Goal: Communication & Community: Answer question/provide support

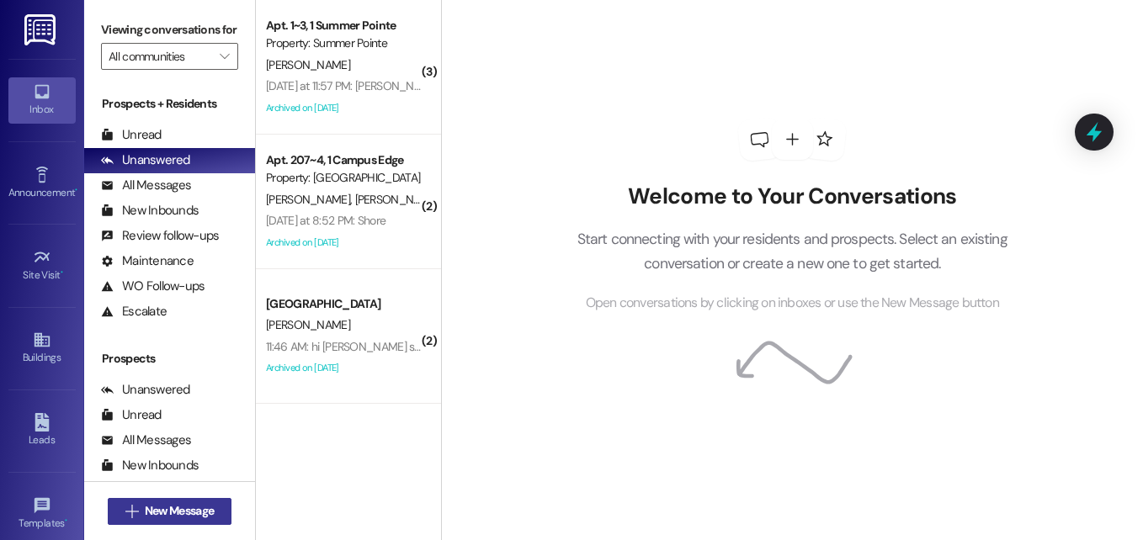
click at [179, 514] on span "New Message" at bounding box center [179, 512] width 69 height 18
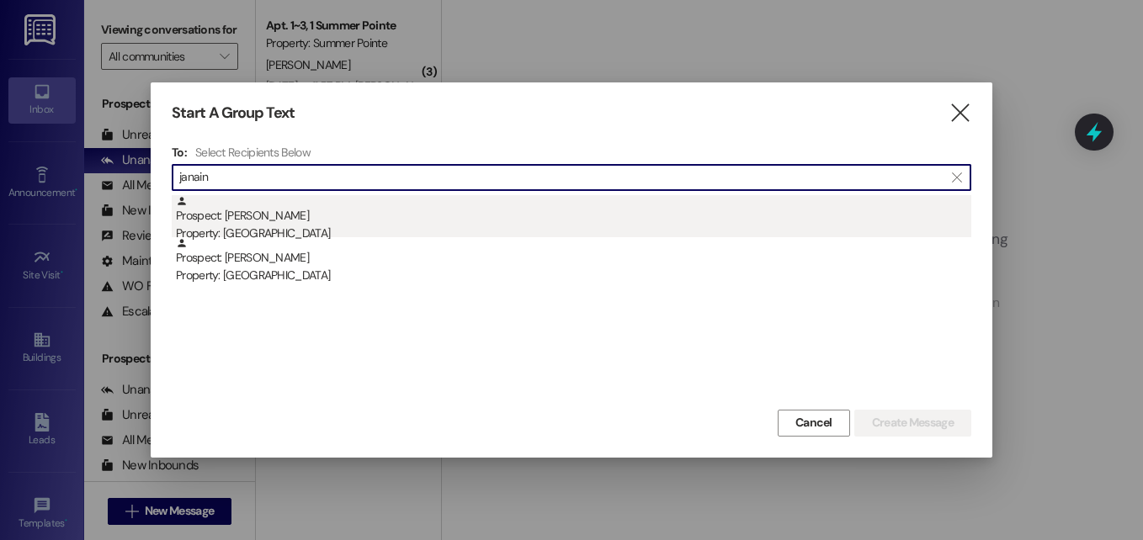
type input "janain"
click at [287, 222] on div "Prospect: [PERSON_NAME] Property: [GEOGRAPHIC_DATA]" at bounding box center [574, 219] width 796 height 48
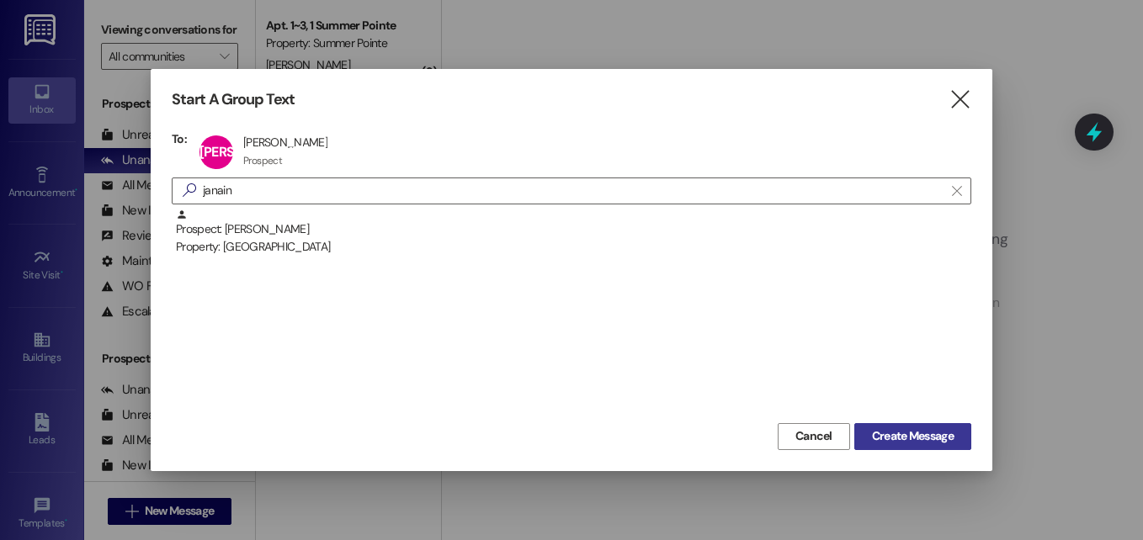
click at [864, 439] on button "Create Message" at bounding box center [912, 436] width 117 height 27
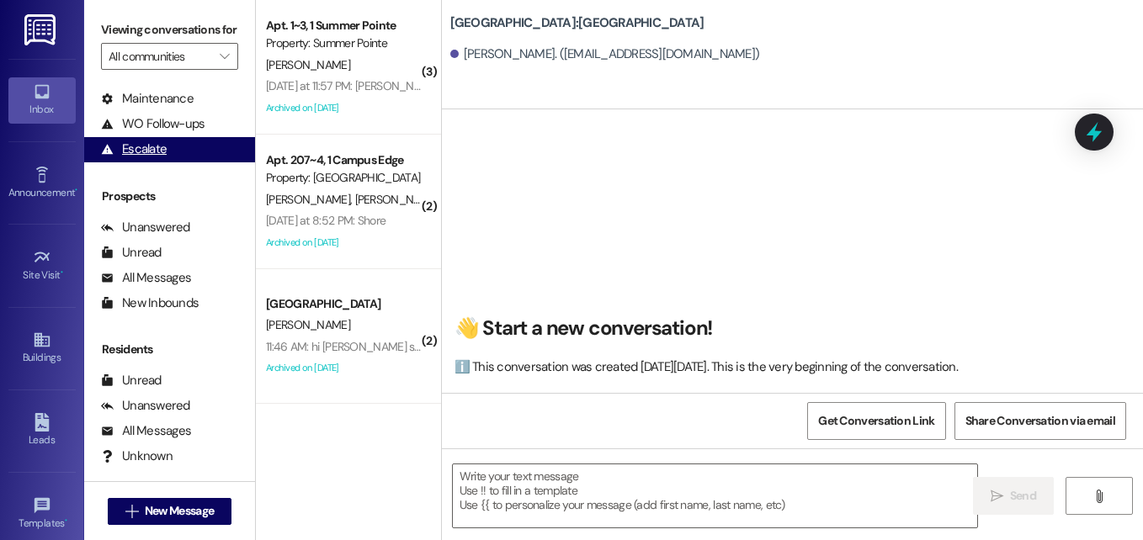
scroll to position [178, 0]
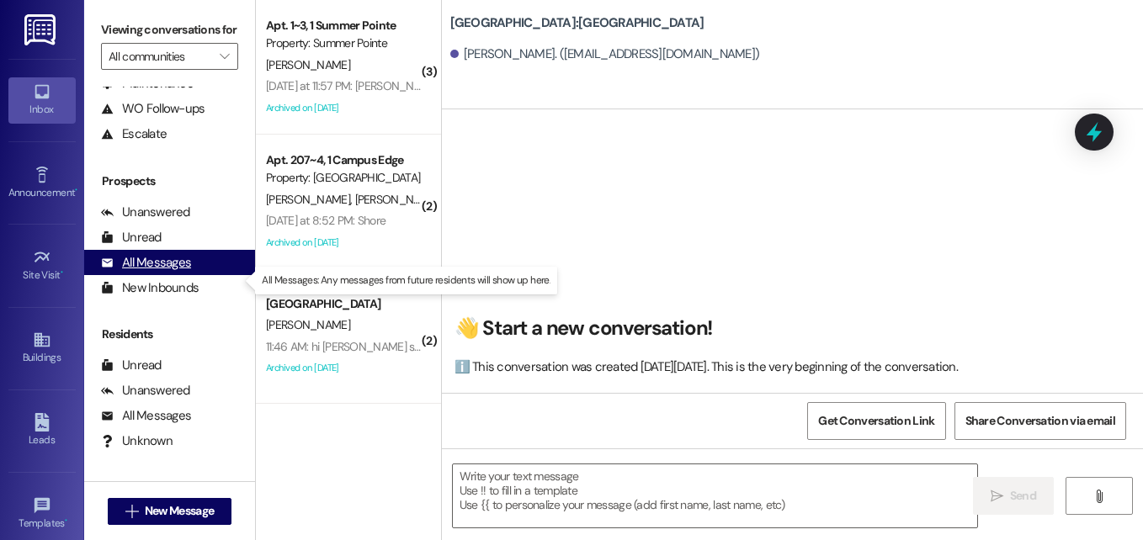
click at [157, 270] on div "All Messages (undefined)" at bounding box center [169, 262] width 171 height 25
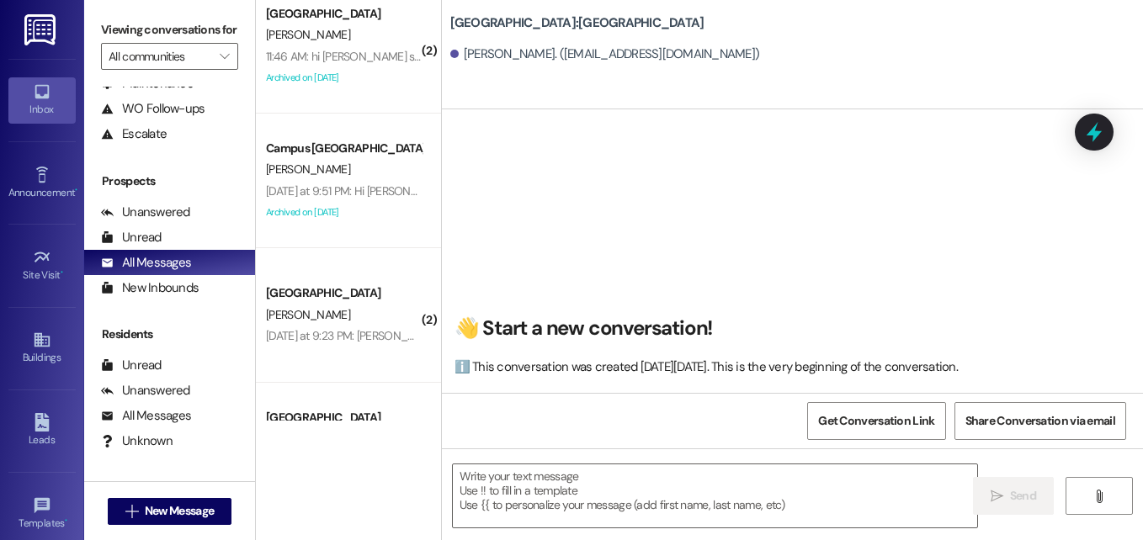
scroll to position [0, 0]
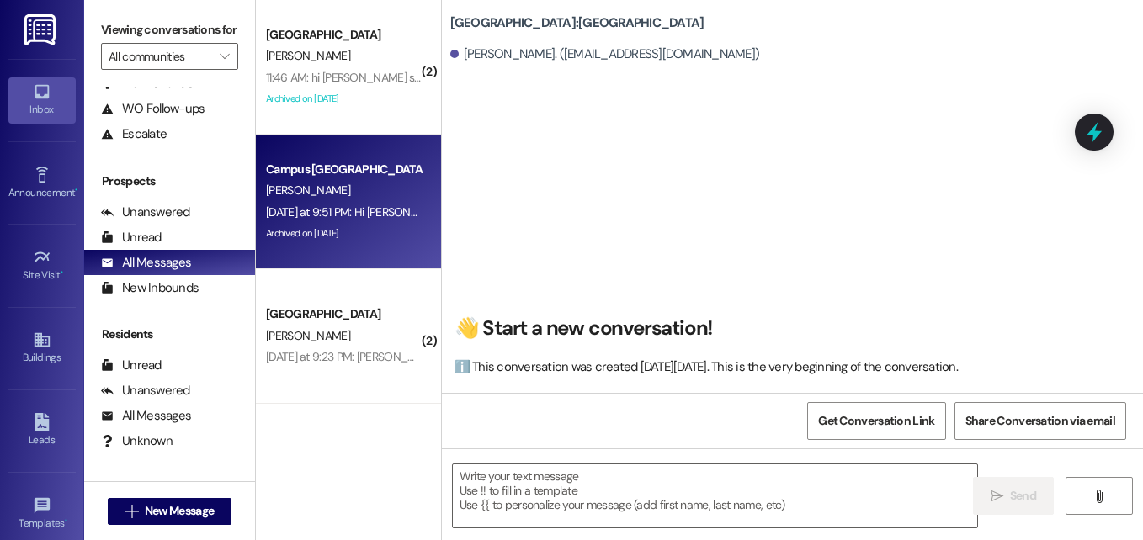
click at [359, 200] on div "[PERSON_NAME]" at bounding box center [343, 190] width 159 height 21
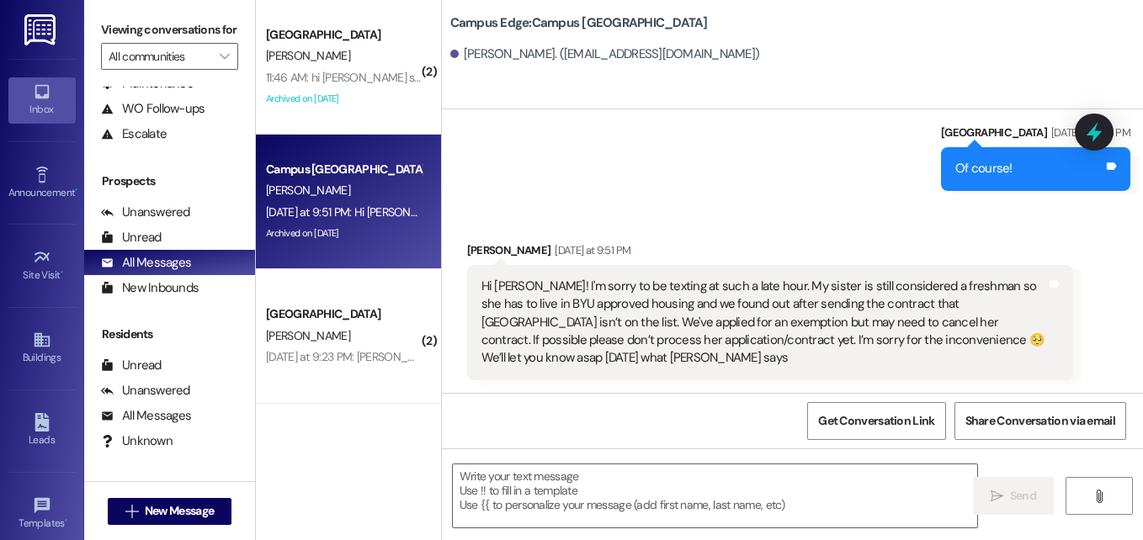
scroll to position [2560, 0]
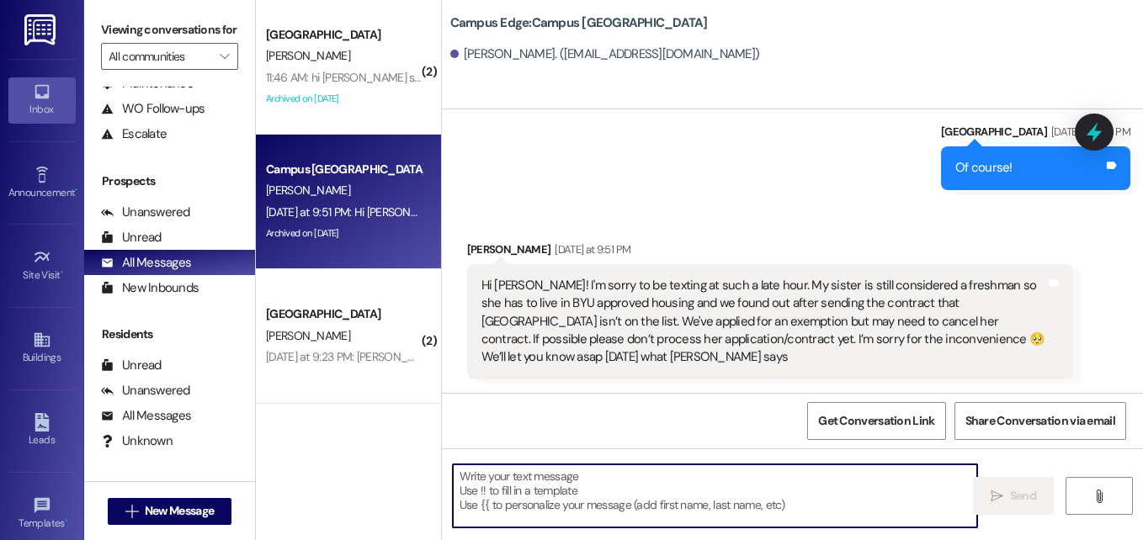
click at [560, 490] on textarea at bounding box center [715, 496] width 524 height 63
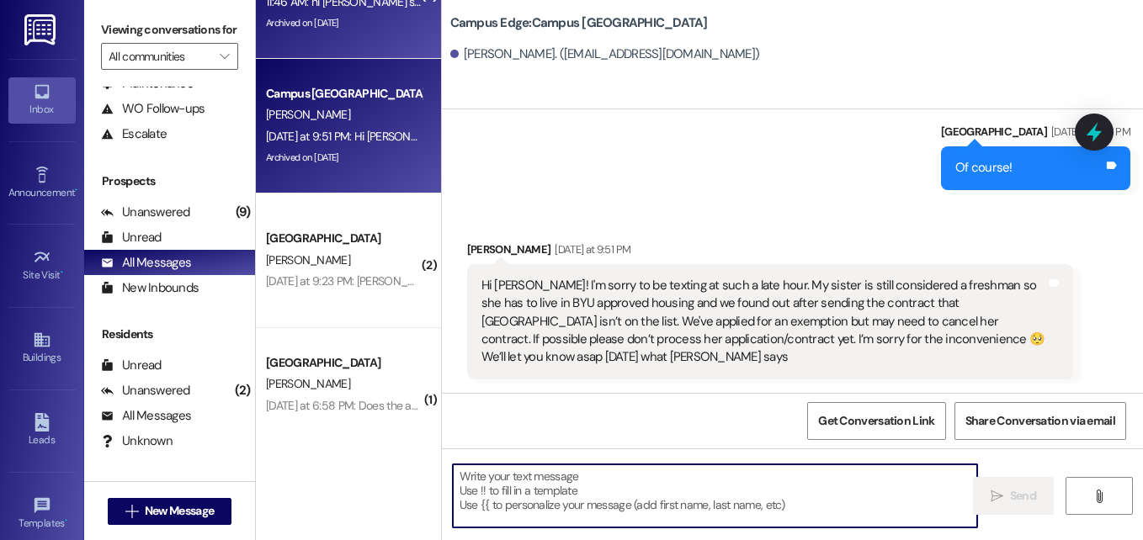
scroll to position [77, 0]
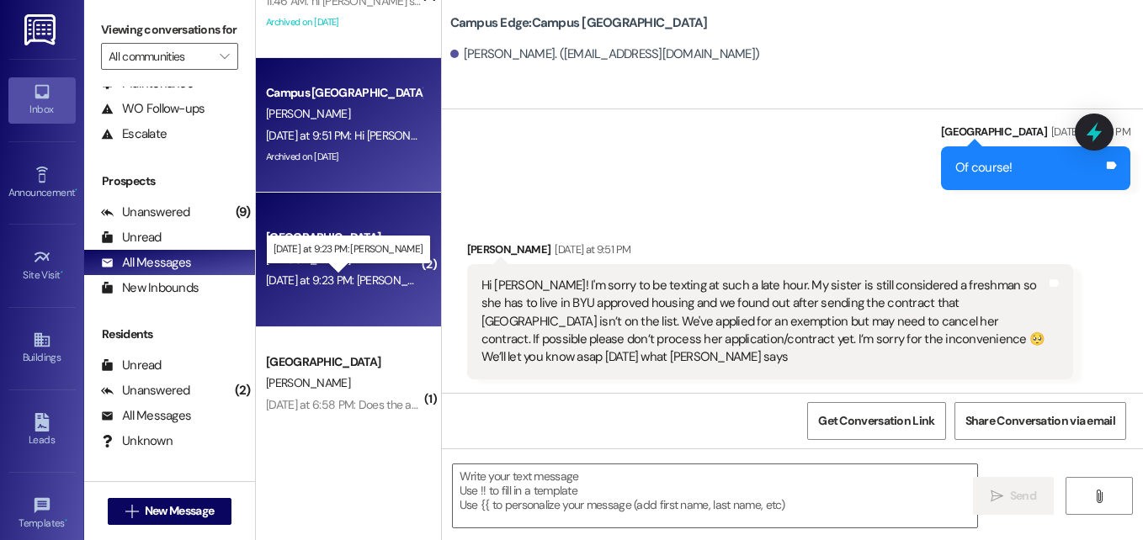
click at [376, 282] on div "[DATE] at 9:23 PM: [PERSON_NAME] [DATE] at 9:23 PM: [PERSON_NAME]" at bounding box center [353, 280] width 175 height 15
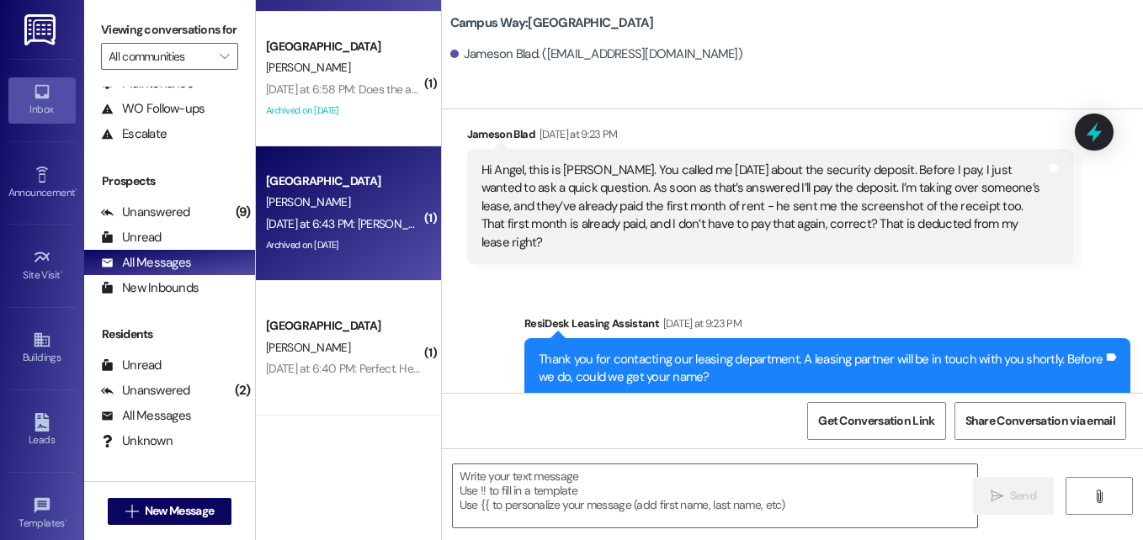
scroll to position [476, 0]
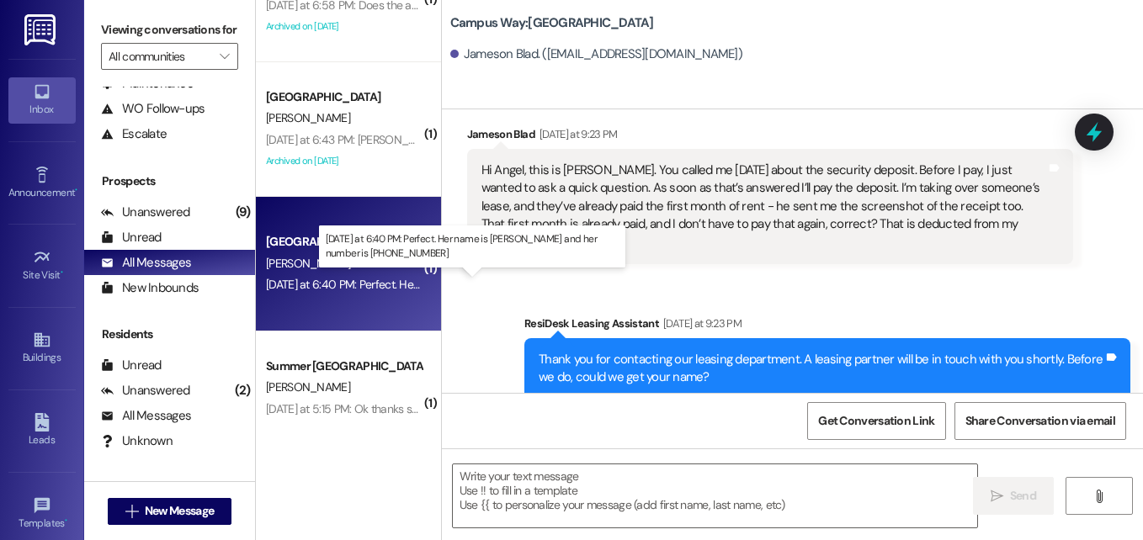
click at [379, 288] on div "[DATE] at 6:40 PM: Perfect. Her name is [PERSON_NAME] and her number is 8013618…" at bounding box center [499, 284] width 466 height 15
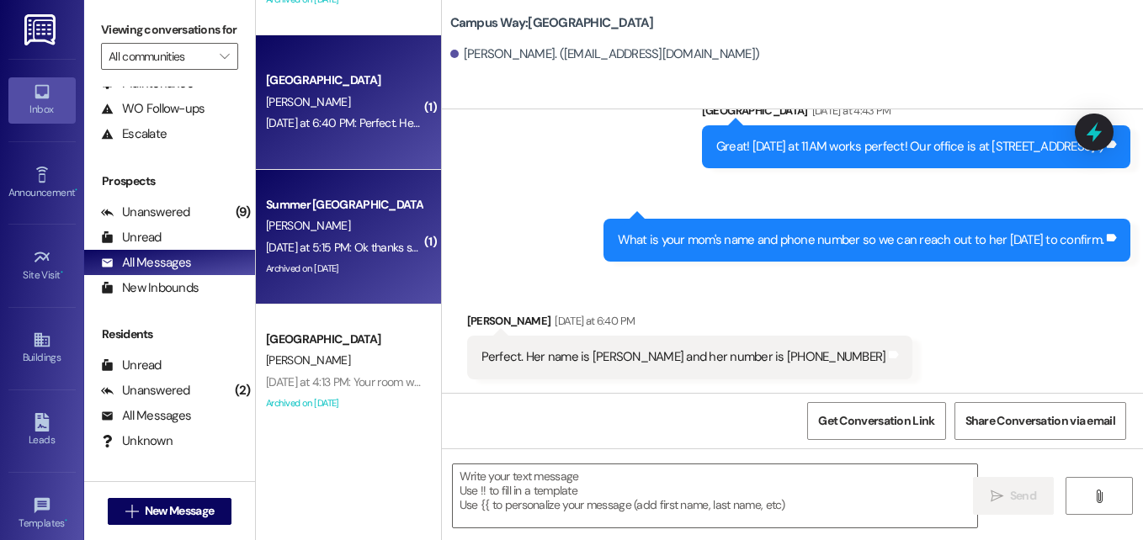
scroll to position [700, 0]
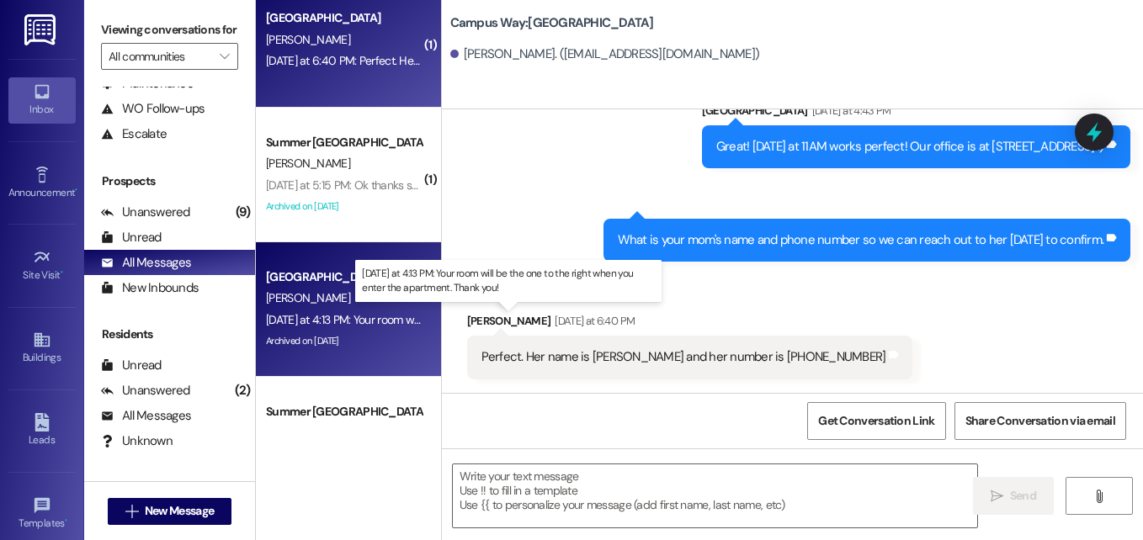
click at [377, 322] on div "[DATE] at 4:13 PM: Your room will be the one to the right when you enter the ap…" at bounding box center [503, 319] width 475 height 15
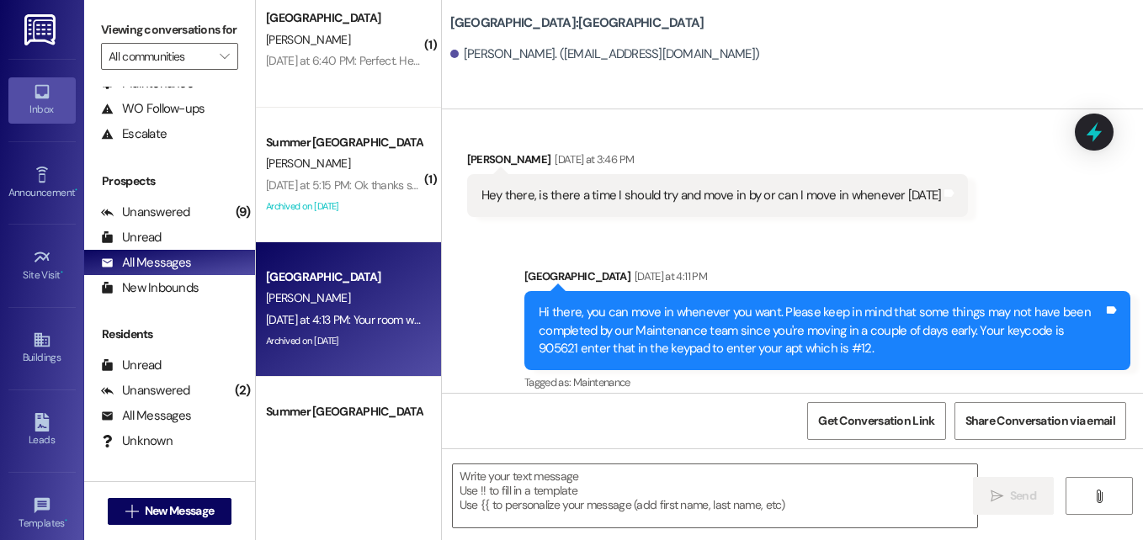
scroll to position [2598, 0]
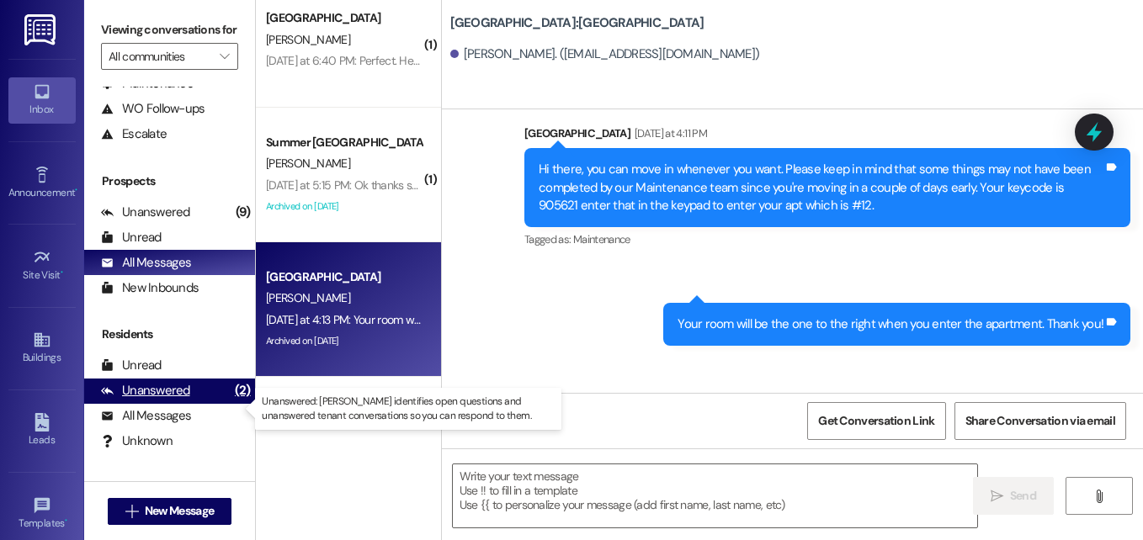
click at [150, 398] on div "Unanswered (2)" at bounding box center [169, 391] width 171 height 25
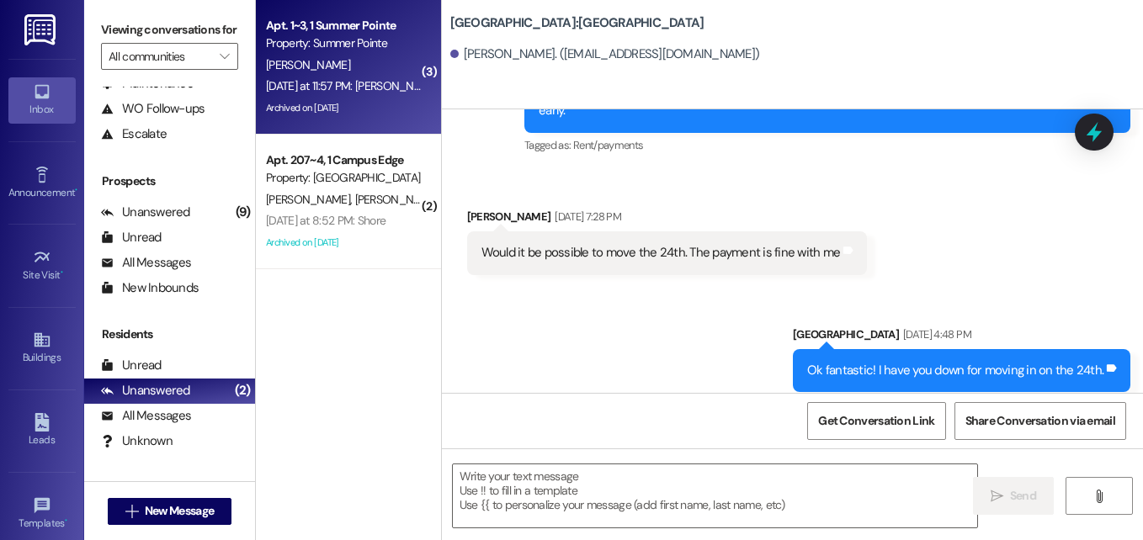
scroll to position [2201, 0]
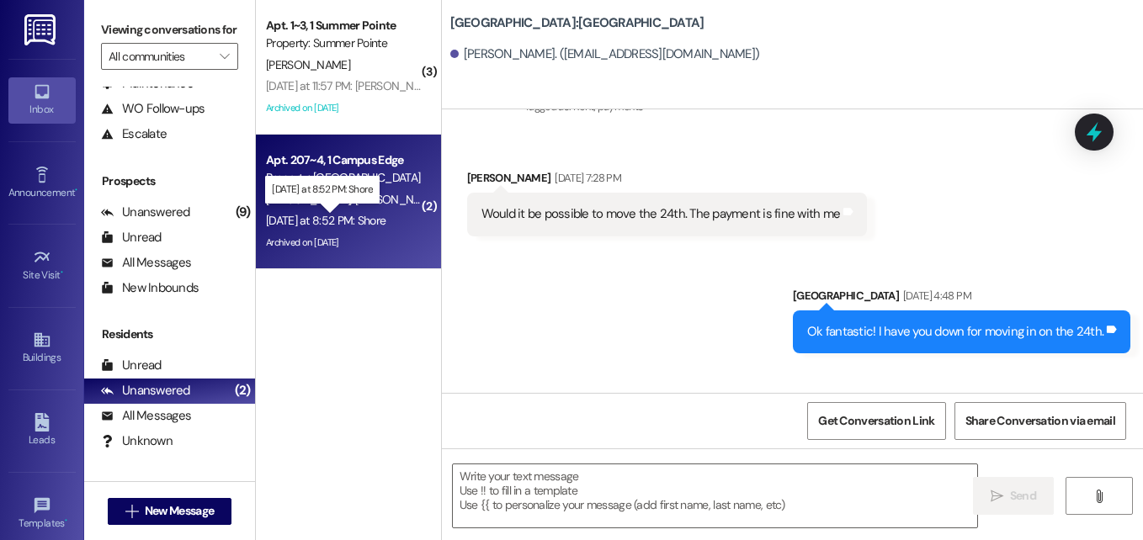
click at [317, 215] on div "[DATE] at 8:52 PM: Shore [DATE] at 8:52 PM: Shore" at bounding box center [326, 220] width 120 height 15
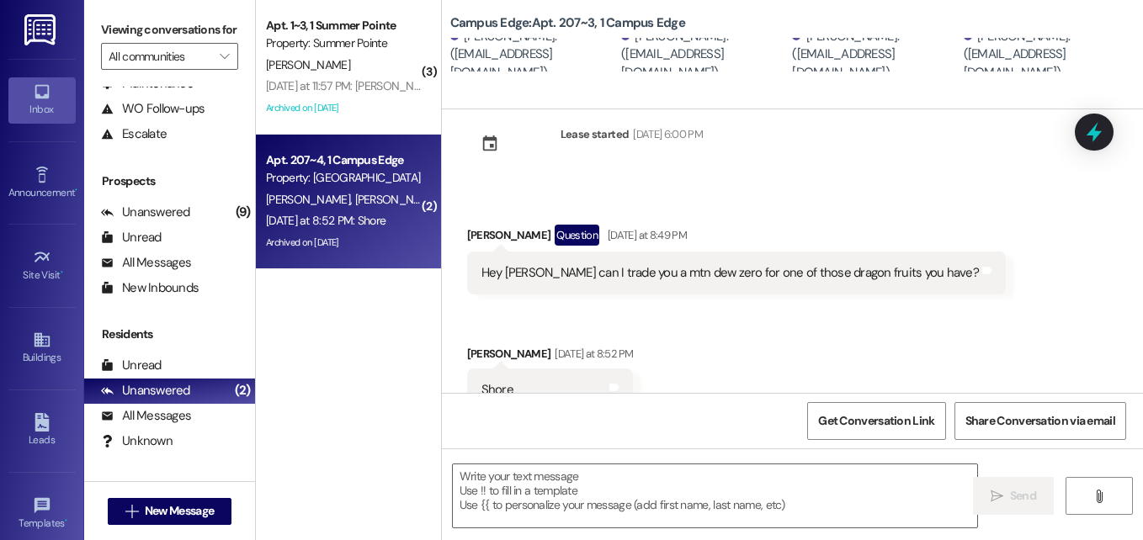
scroll to position [1012, 0]
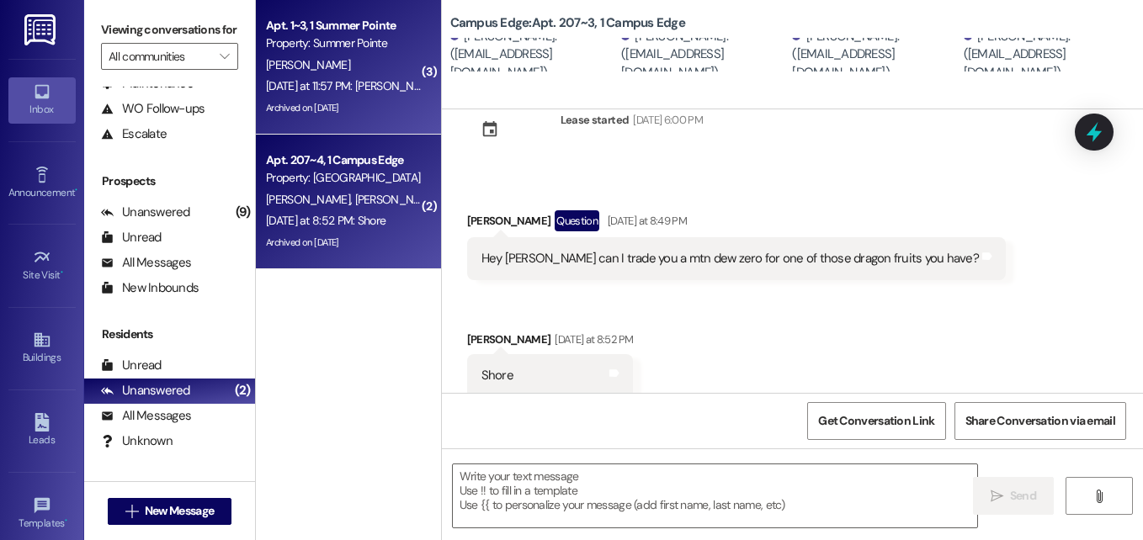
click at [312, 110] on div "Archived on [DATE]" at bounding box center [343, 108] width 159 height 21
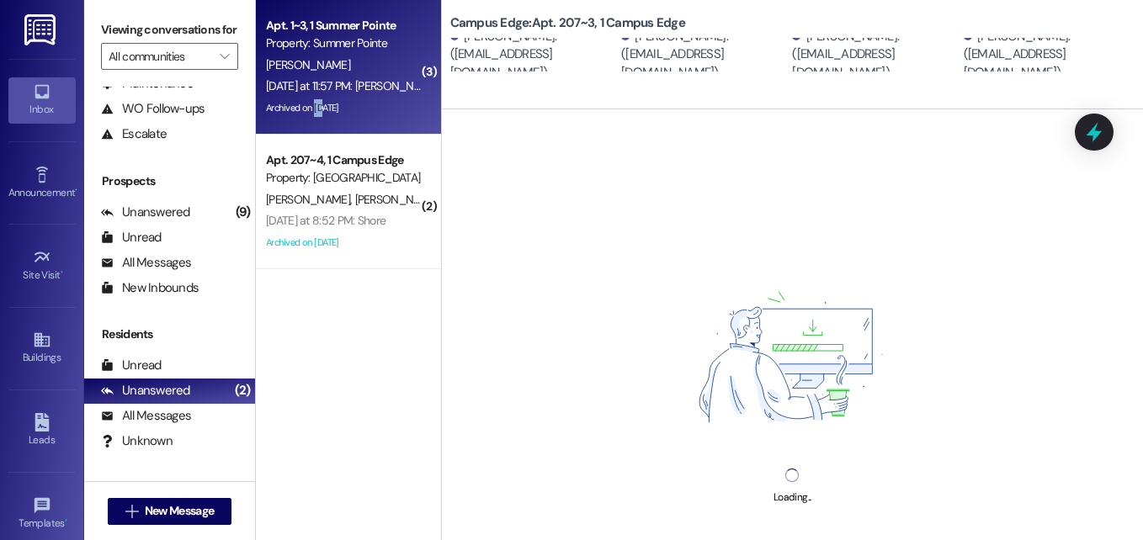
drag, startPoint x: 312, startPoint y: 110, endPoint x: 371, endPoint y: 78, distance: 67.1
click at [280, 78] on div "[DATE] at 11:57 PM: [PERSON_NAME] and I just had a chat, and he is willing to s…" at bounding box center [560, 85] width 588 height 15
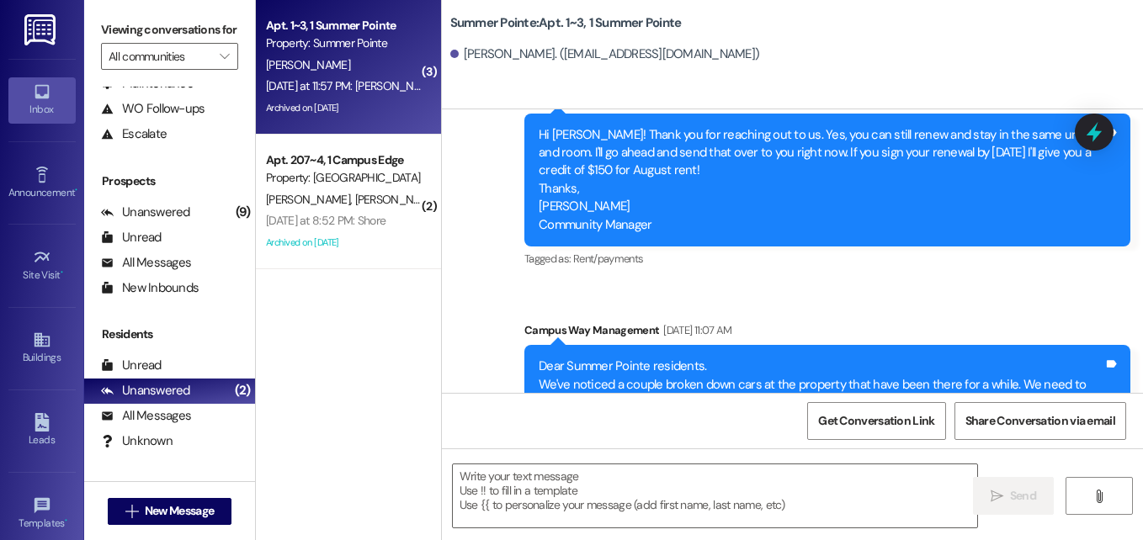
scroll to position [29265, 0]
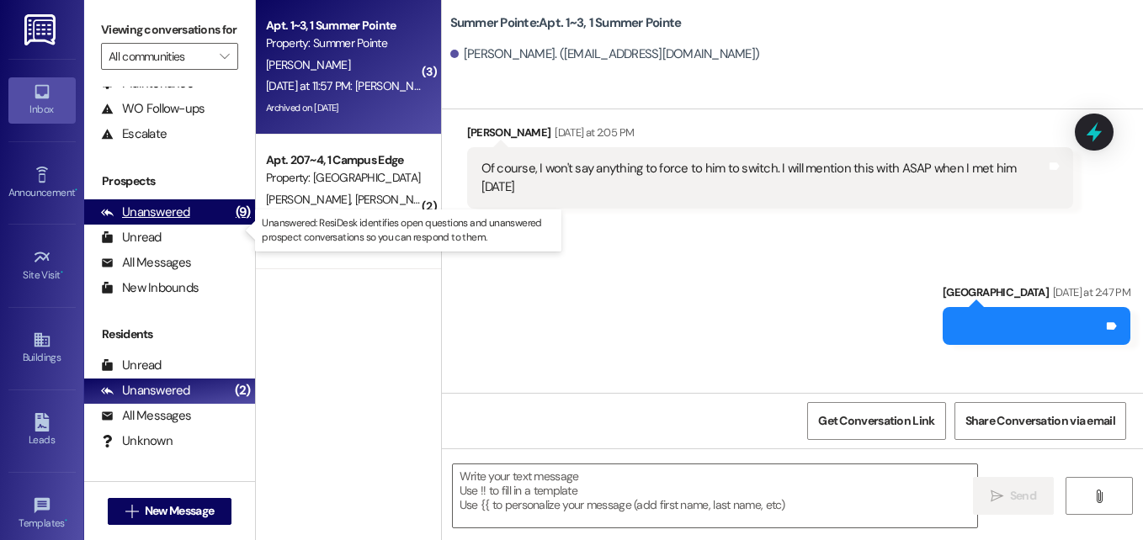
click at [149, 221] on div "Unanswered" at bounding box center [145, 213] width 89 height 18
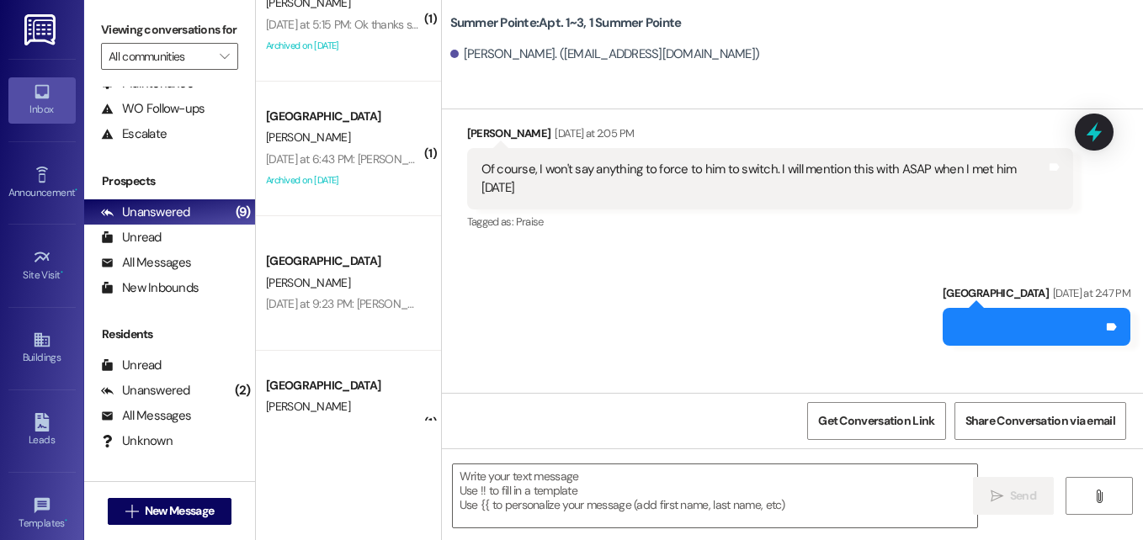
scroll to position [522, 0]
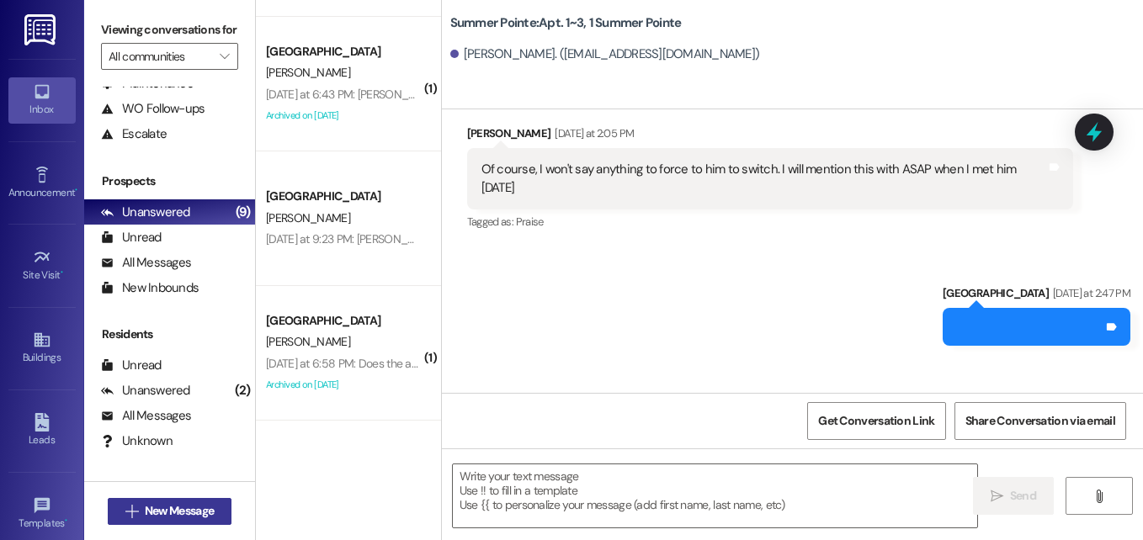
click at [189, 501] on button " New Message" at bounding box center [170, 511] width 125 height 27
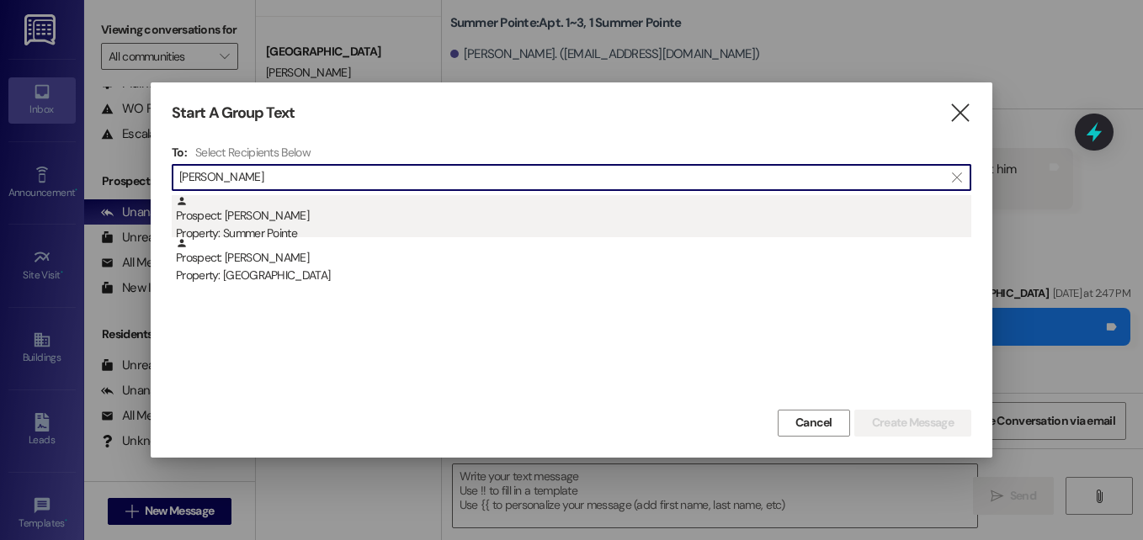
type input "[PERSON_NAME]"
click at [286, 229] on div "Property: Summer Pointe" at bounding box center [574, 234] width 796 height 18
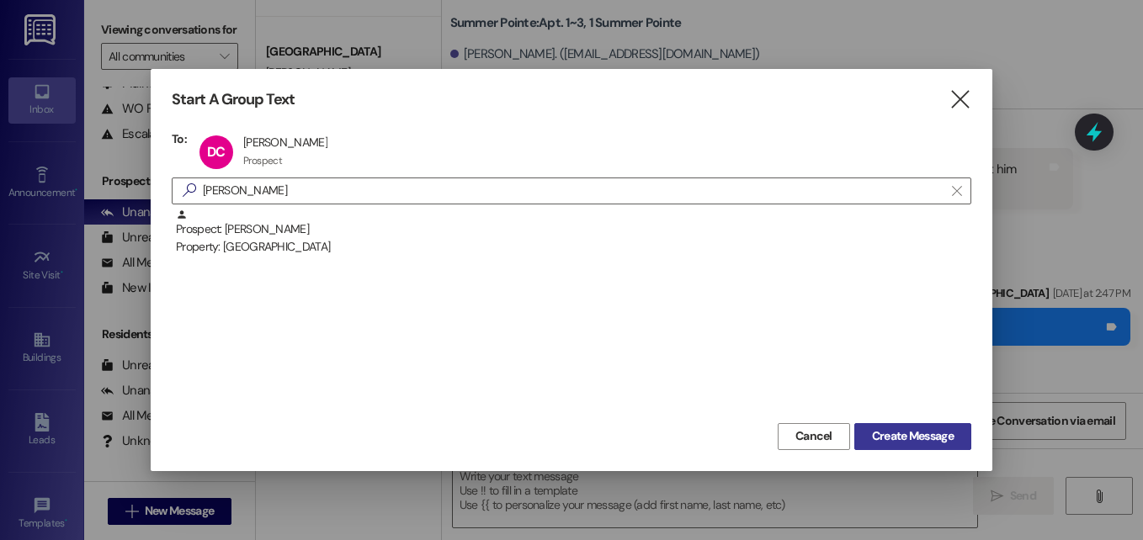
click at [875, 437] on span "Create Message" at bounding box center [913, 437] width 82 height 18
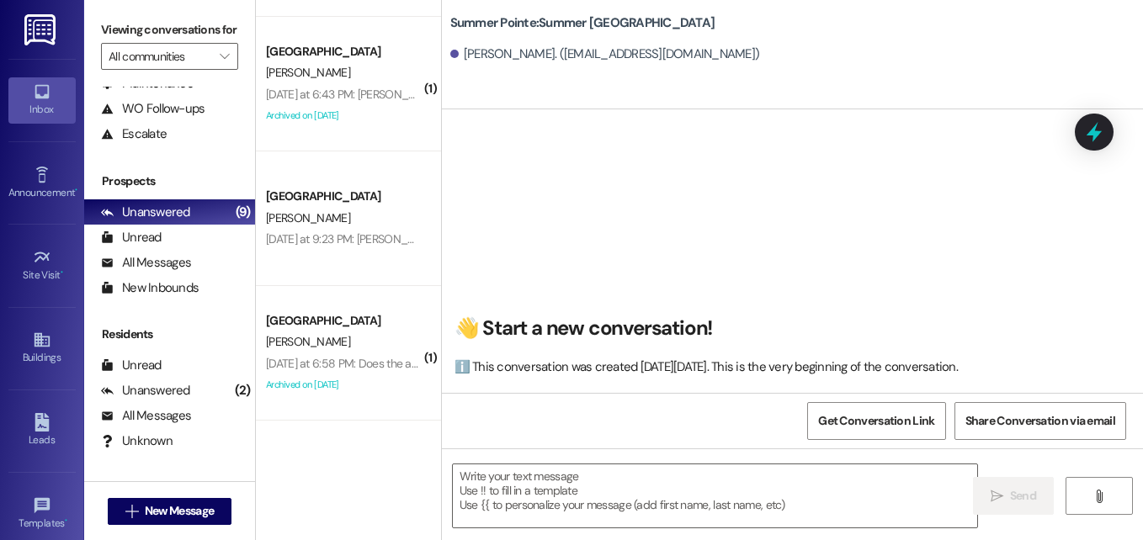
click at [667, 457] on div " Send " at bounding box center [792, 512] width 701 height 126
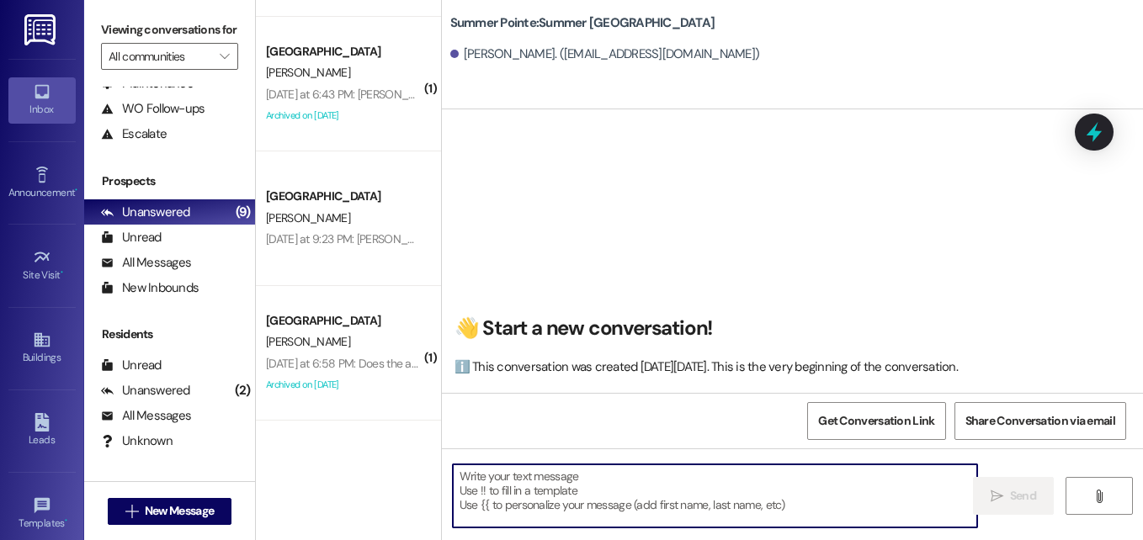
click at [662, 478] on textarea at bounding box center [715, 496] width 524 height 63
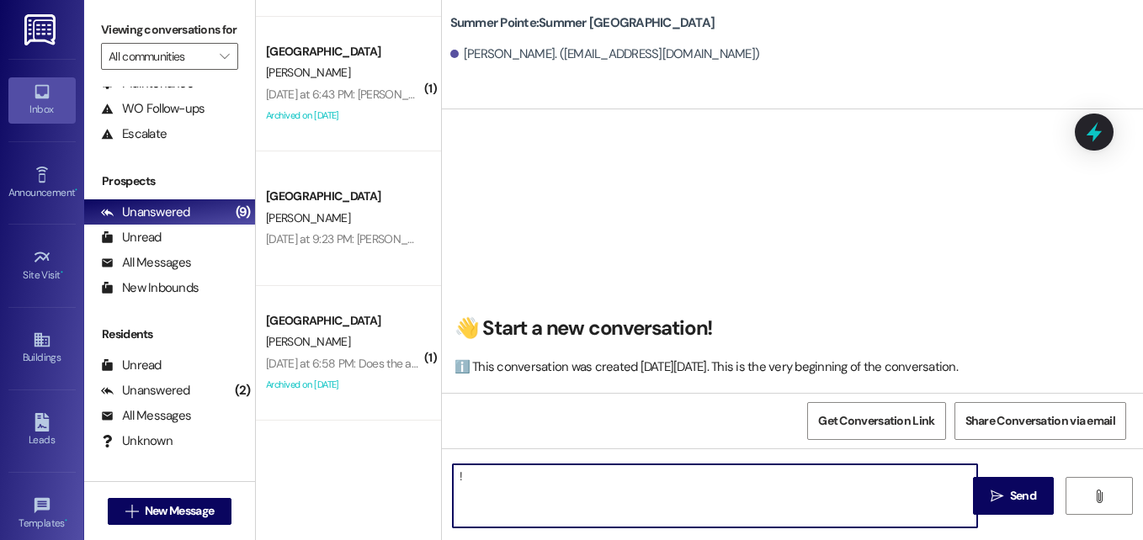
type textarea "!!"
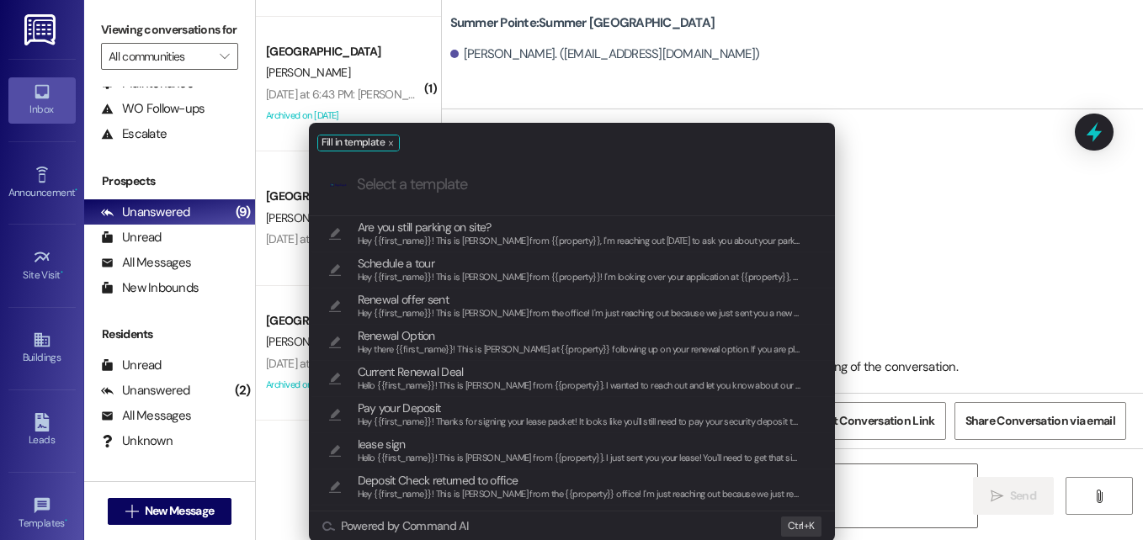
scroll to position [363, 0]
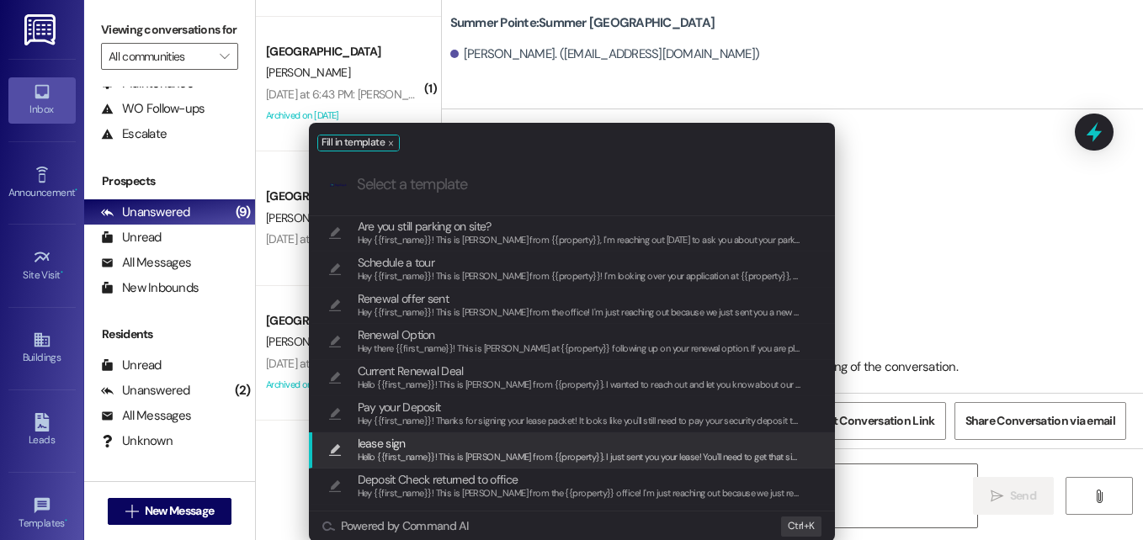
click at [501, 447] on span "lease sign" at bounding box center [580, 443] width 444 height 19
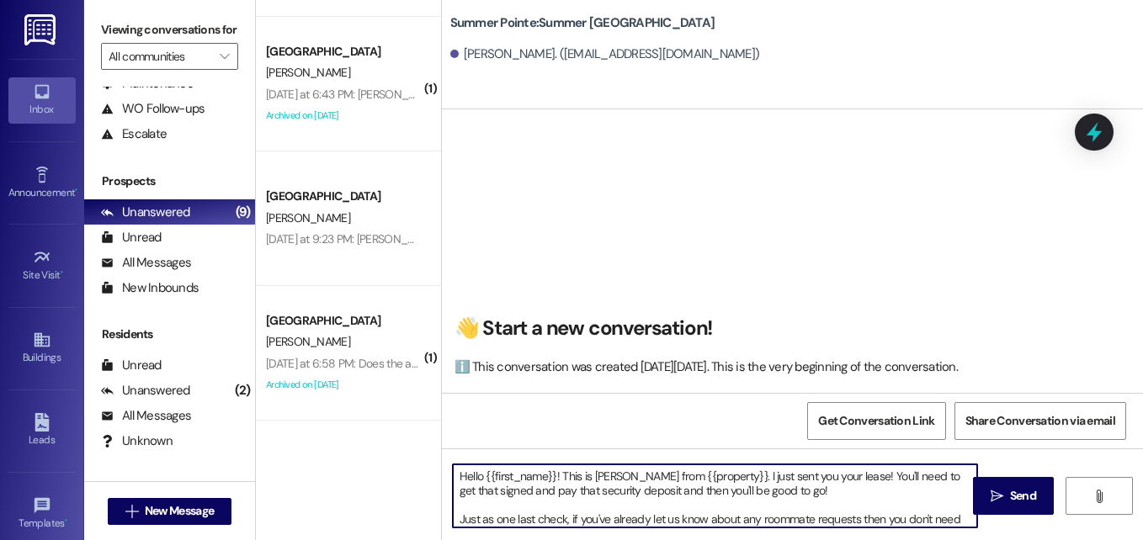
drag, startPoint x: 596, startPoint y: 476, endPoint x: 643, endPoint y: 473, distance: 47.2
click at [643, 473] on textarea "Hello {{first_name}}! This is [PERSON_NAME] from {{property}}. I just sent you …" at bounding box center [715, 496] width 524 height 63
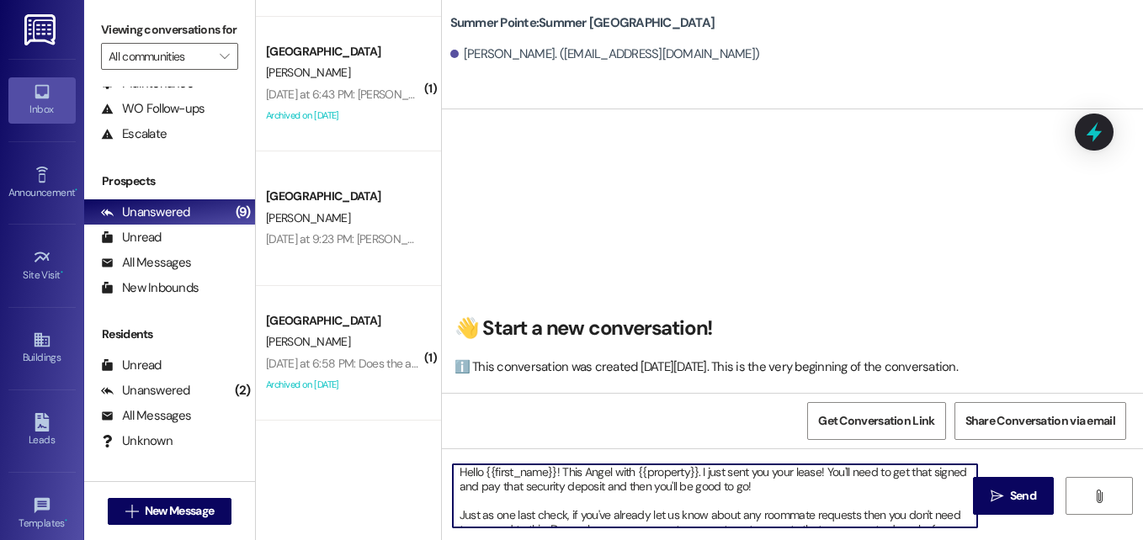
scroll to position [8, 0]
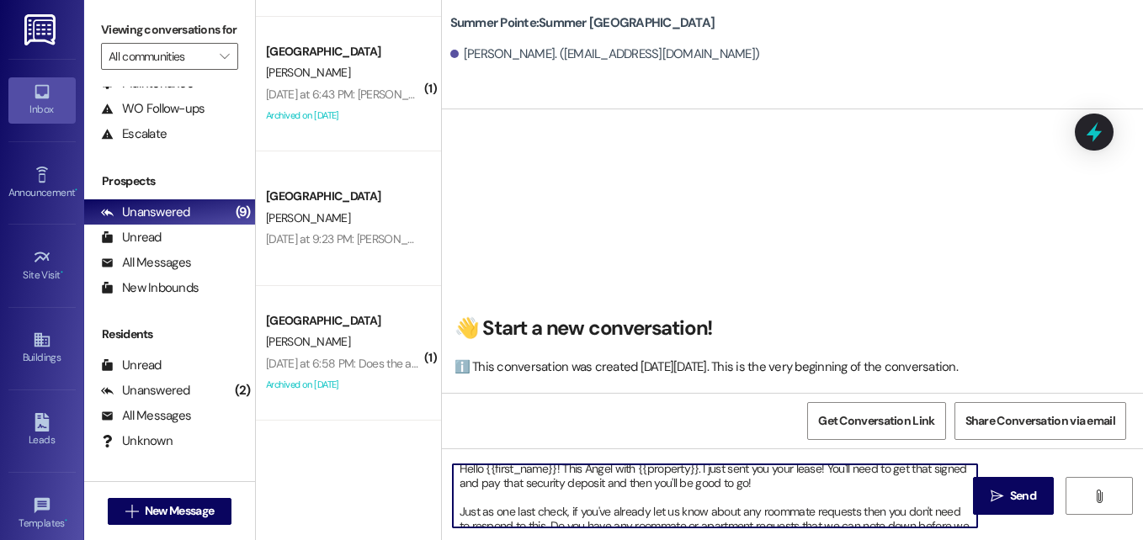
click at [612, 494] on textarea "Hello {{first_name}}! This Angel with {{property}}. I just sent you your lease!…" at bounding box center [715, 496] width 524 height 63
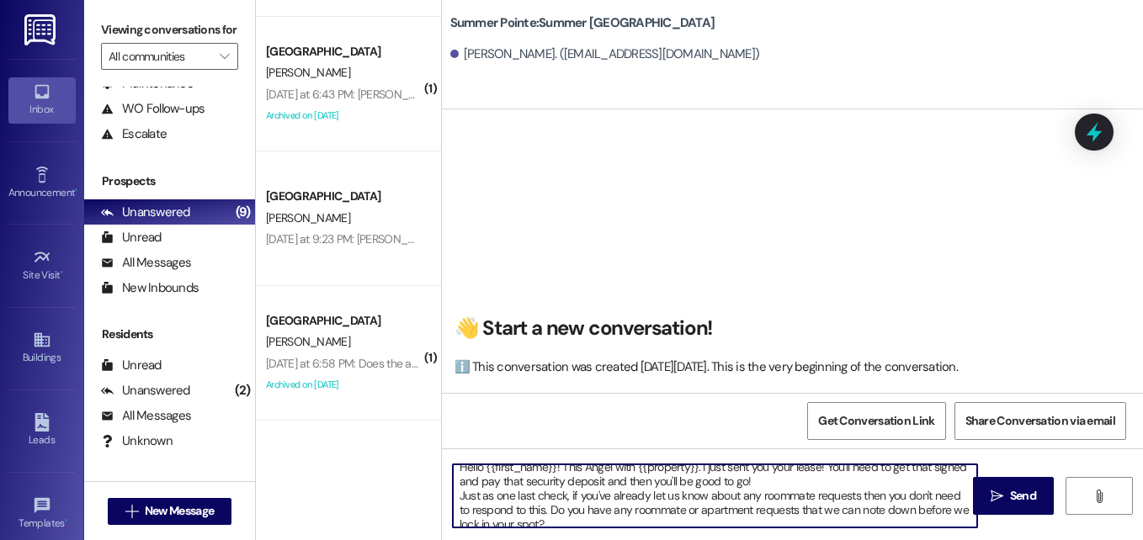
scroll to position [26, 0]
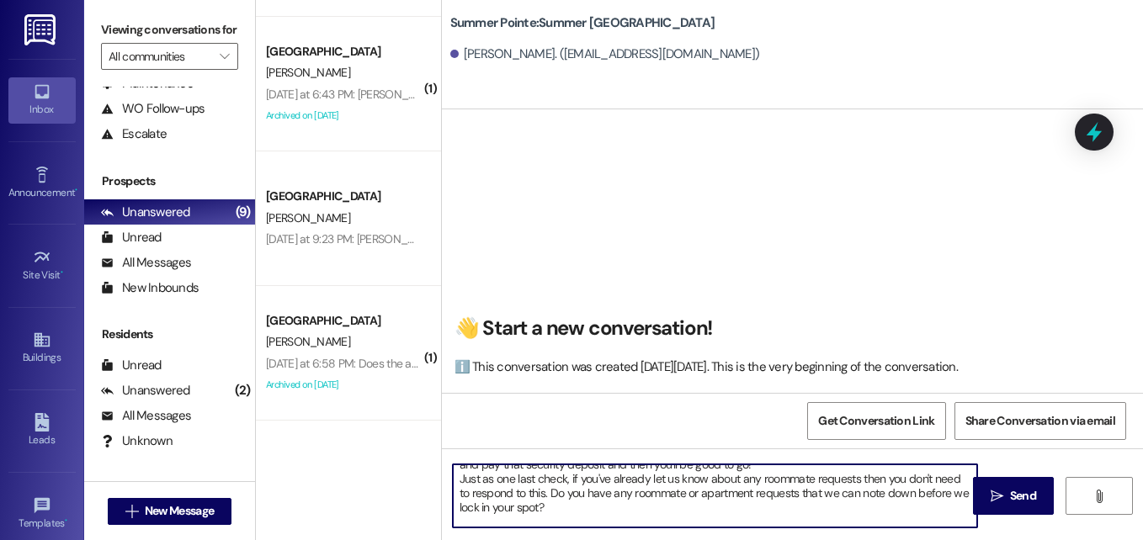
drag, startPoint x: 548, startPoint y: 519, endPoint x: 456, endPoint y: 487, distance: 97.5
click at [456, 487] on textarea "Hello {{first_name}}! This Angel with {{property}}. I just sent you your lease!…" at bounding box center [715, 496] width 524 height 63
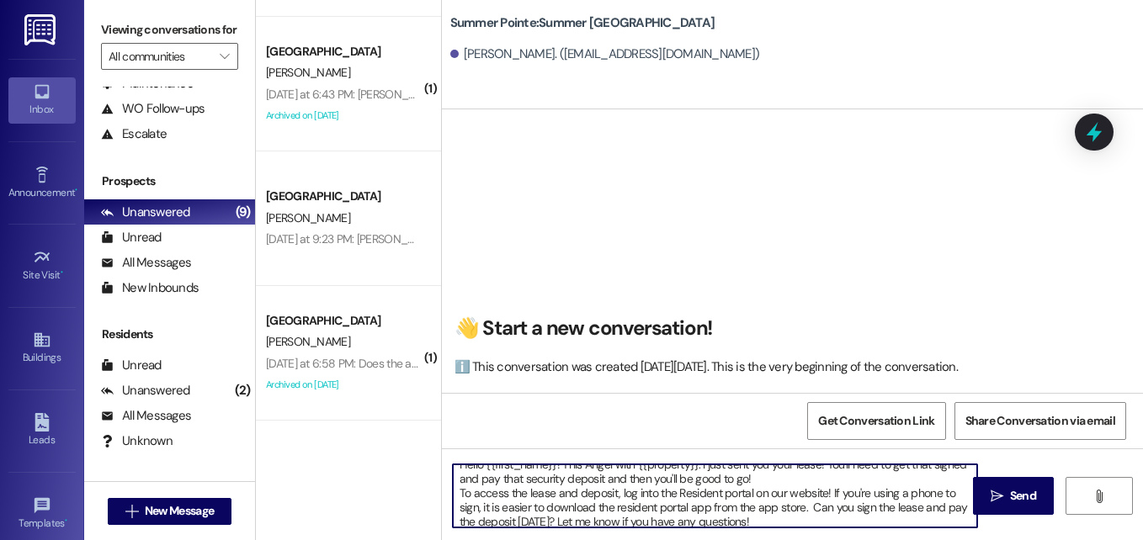
scroll to position [0, 0]
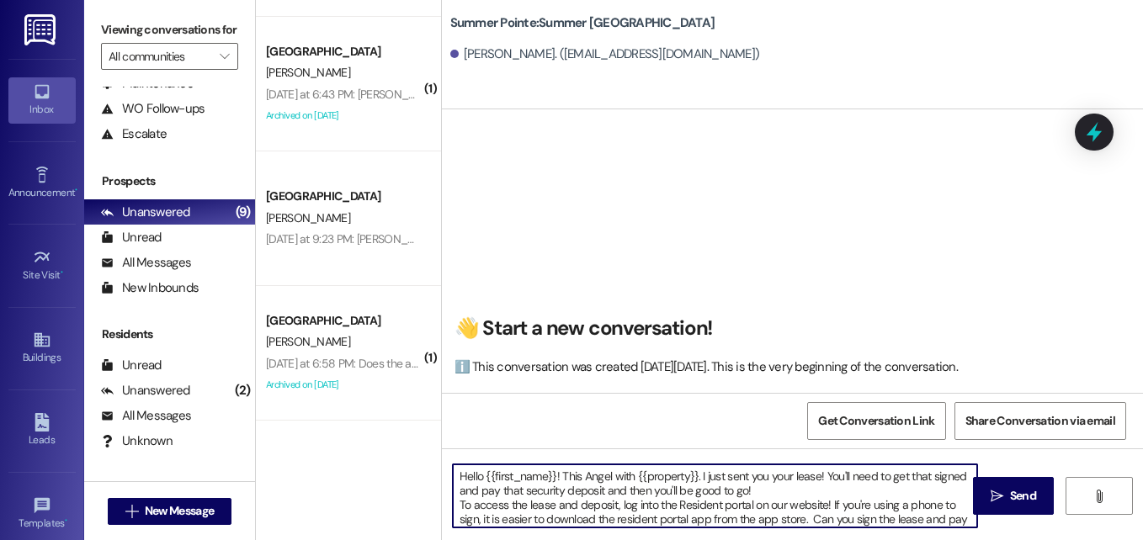
click at [464, 478] on textarea "Hello {{first_name}}! This Angel with {{property}}. I just sent you your lease!…" at bounding box center [715, 496] width 524 height 63
click at [587, 474] on textarea "Hey there, {{first_name}}! This Angel with {{property}}. I just sent you your l…" at bounding box center [715, 496] width 524 height 63
click at [625, 491] on textarea "Hey there, {{first_name}}! I hope you're doing well! This Angel with {{property…" at bounding box center [715, 496] width 524 height 63
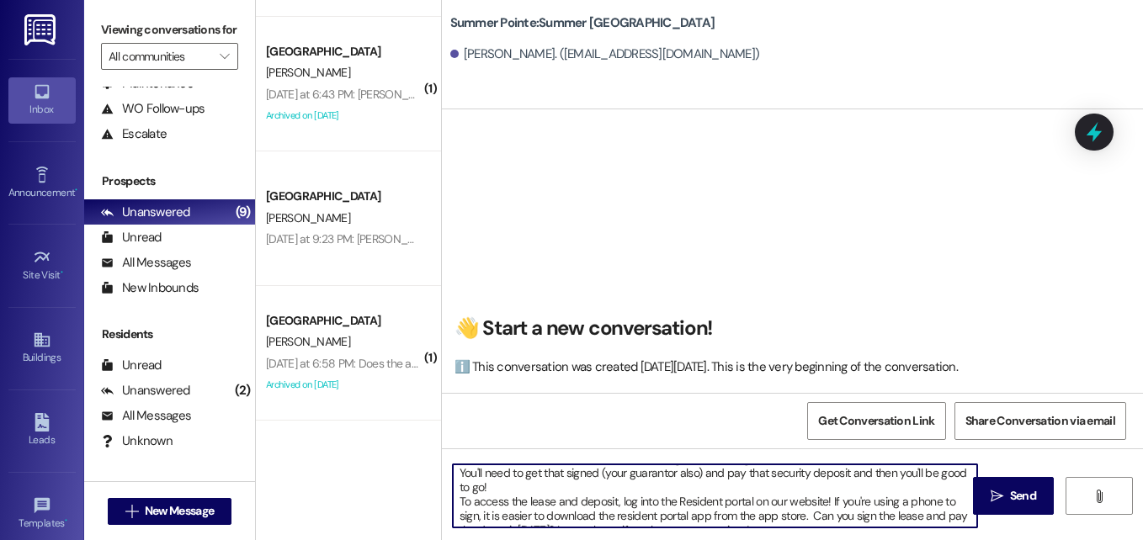
scroll to position [33, 0]
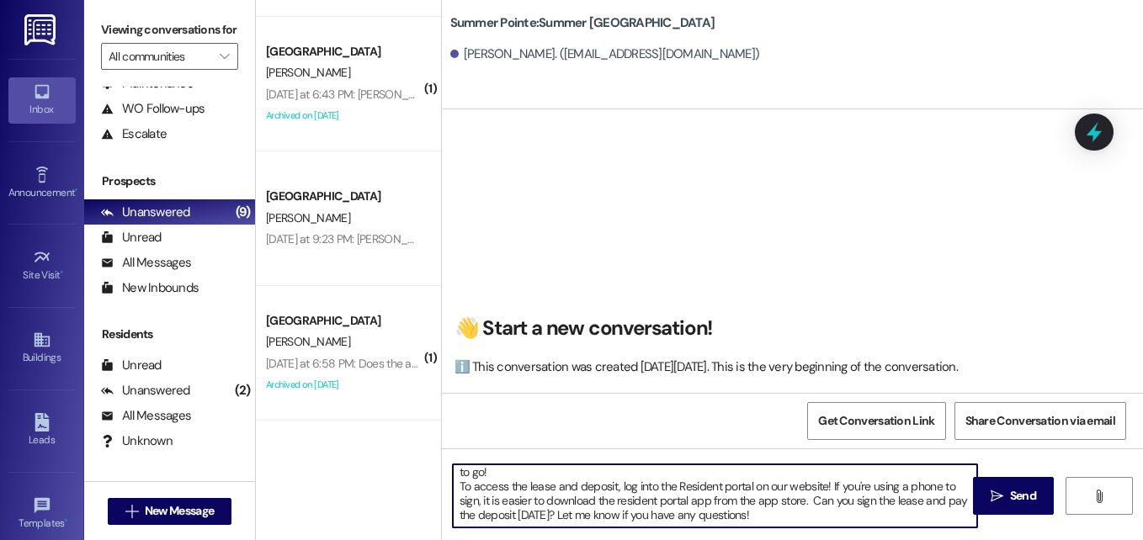
drag, startPoint x: 812, startPoint y: 499, endPoint x: 550, endPoint y: 520, distance: 263.5
click at [550, 520] on textarea "Hey there, {{first_name}}! I hope you're doing well! This Angel with {{property…" at bounding box center [715, 496] width 524 height 63
type textarea "Hey there, {{first_name}}! I hope you're doing well! This Angel with {{property…"
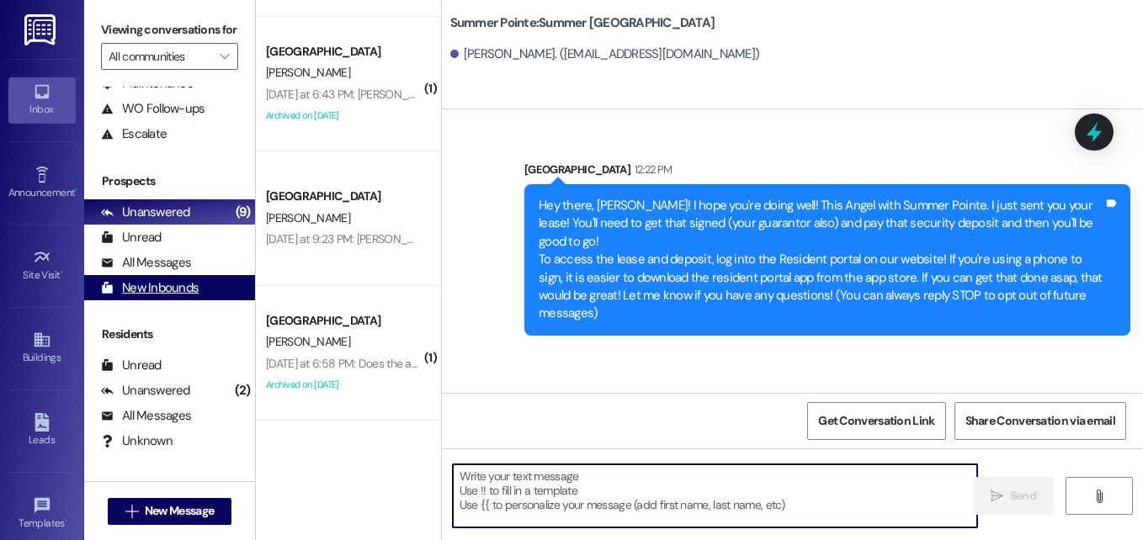
scroll to position [241, 0]
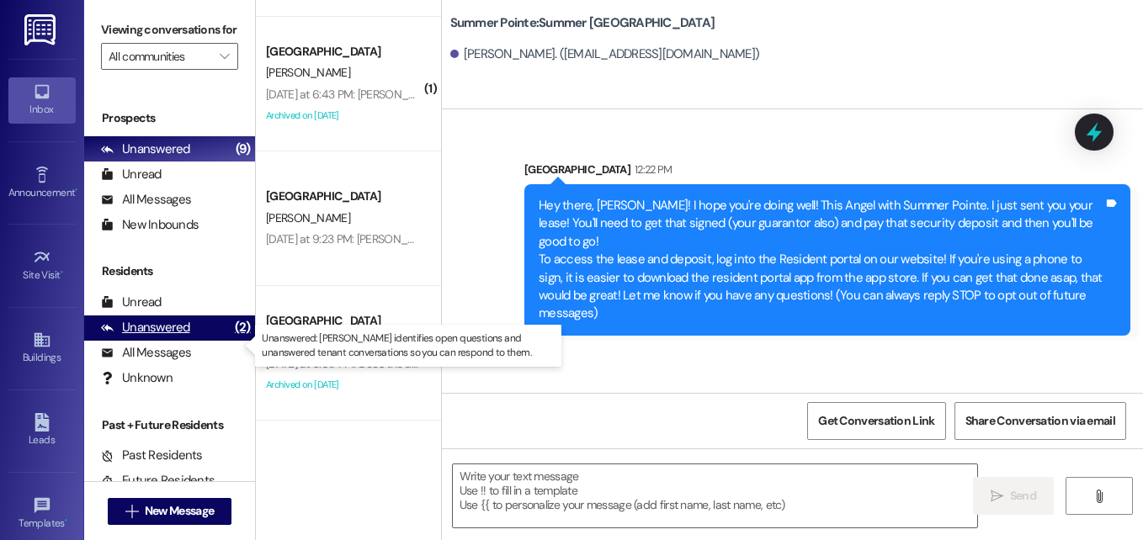
click at [171, 337] on div "Unanswered" at bounding box center [145, 328] width 89 height 18
